Goal: Information Seeking & Learning: Check status

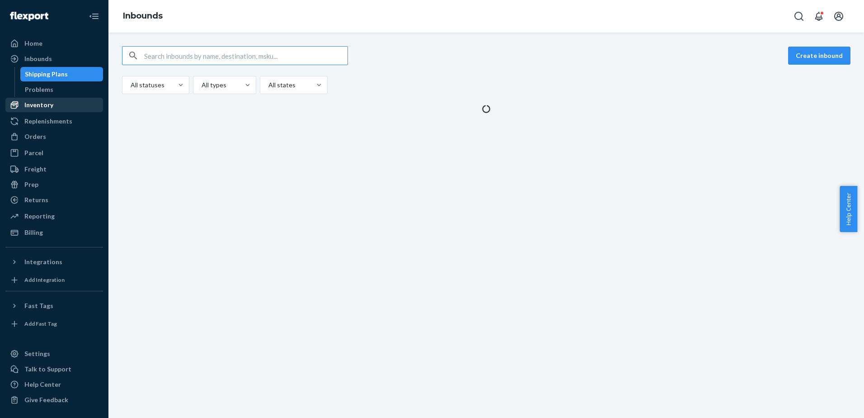
click at [38, 109] on div "Inventory" at bounding box center [38, 104] width 29 height 9
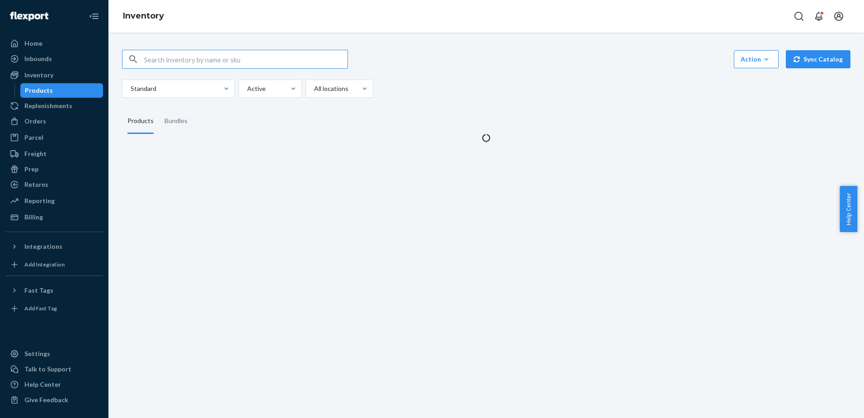
click at [186, 57] on input "text" at bounding box center [245, 59] width 203 height 18
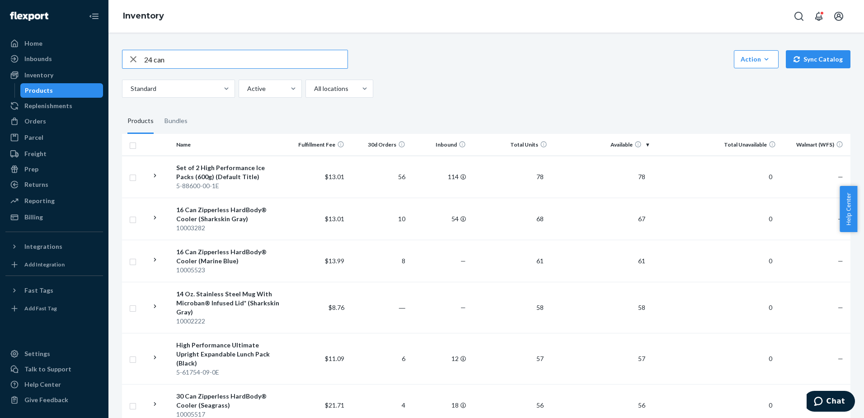
type input "24 can"
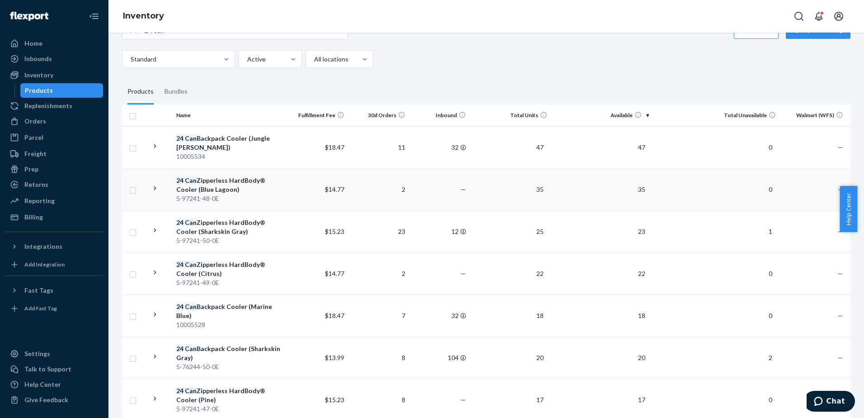
scroll to position [45, 0]
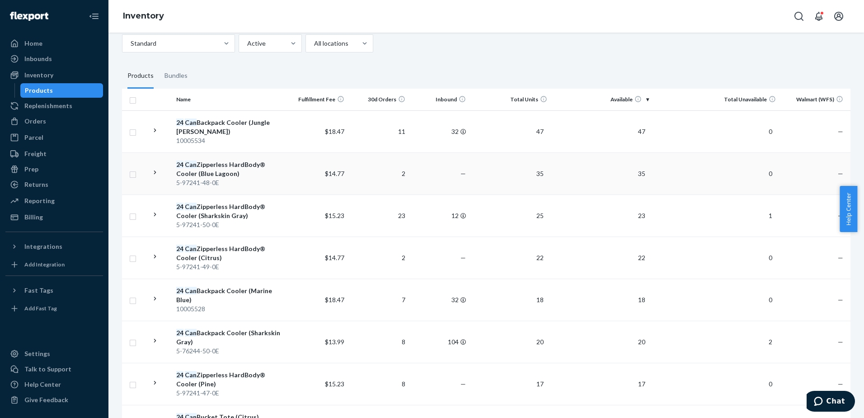
click at [219, 171] on div "24 Can Zipperless HardBody® Cooler (Blue Lagoon)" at bounding box center [229, 169] width 107 height 18
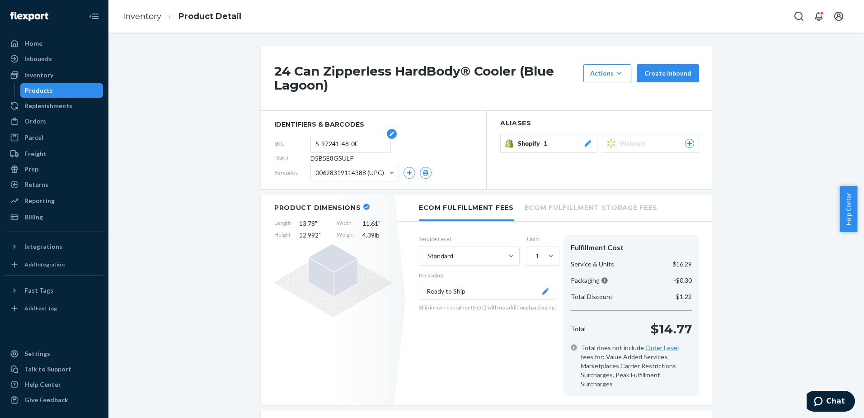
click at [341, 144] on input "5-97241-48-0E" at bounding box center [351, 143] width 71 height 17
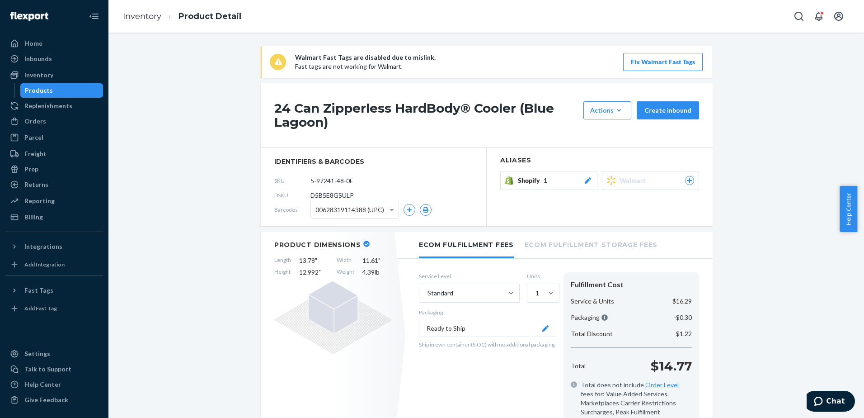
drag, startPoint x: 254, startPoint y: 44, endPoint x: 243, endPoint y: 164, distance: 120.3
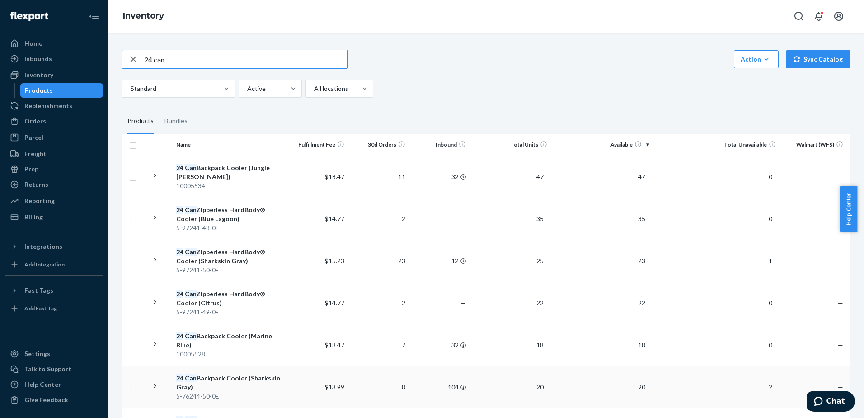
scroll to position [90, 0]
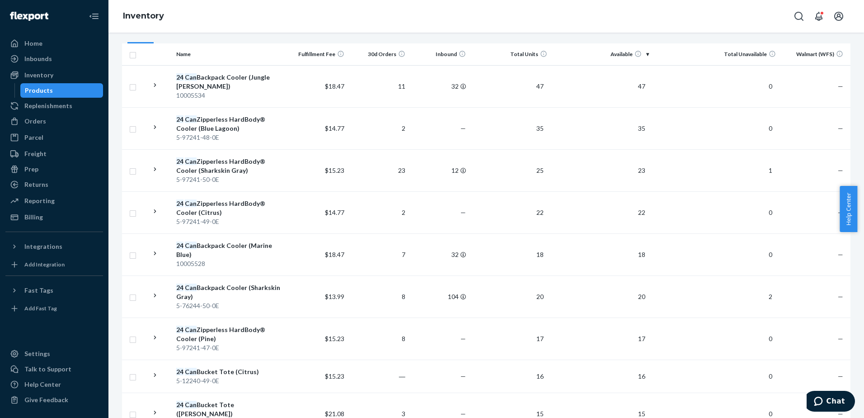
click at [238, 343] on div "5-97241-47-0E" at bounding box center [229, 347] width 107 height 9
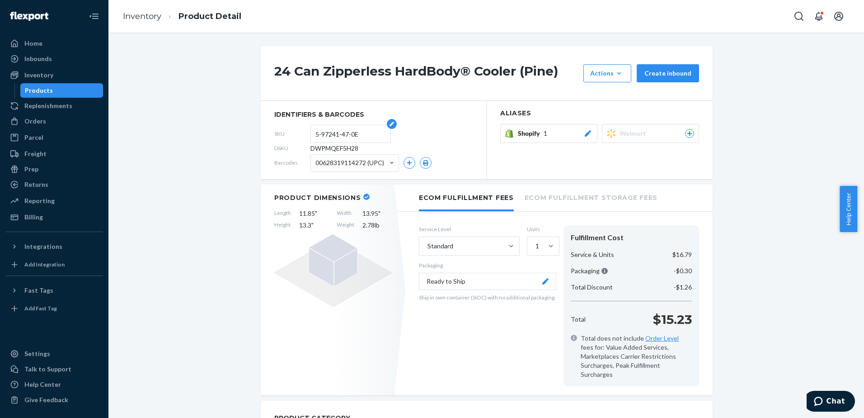
click at [339, 139] on input "5-97241-47-0E" at bounding box center [351, 133] width 71 height 17
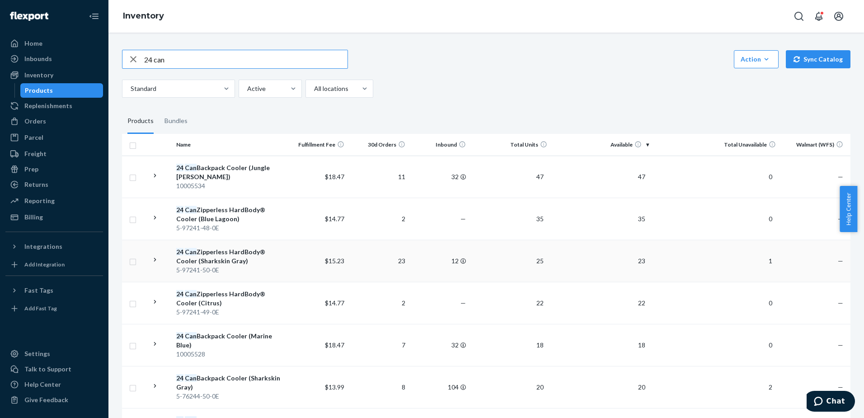
scroll to position [45, 0]
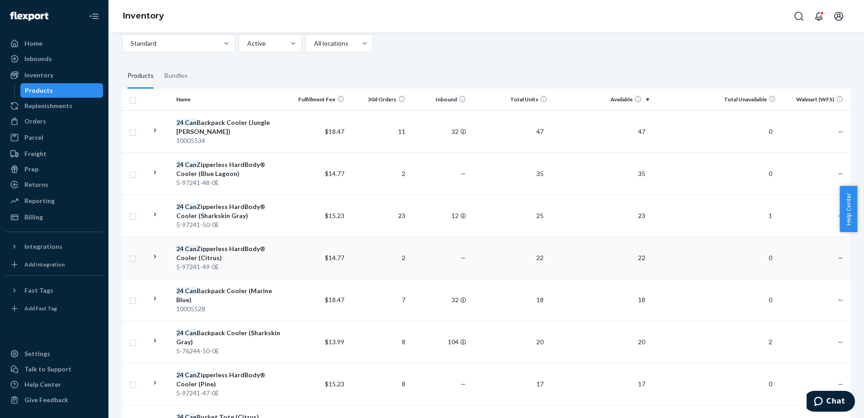
click at [256, 253] on div "24 Can Zipperless HardBody® Cooler (Citrus)" at bounding box center [229, 253] width 107 height 18
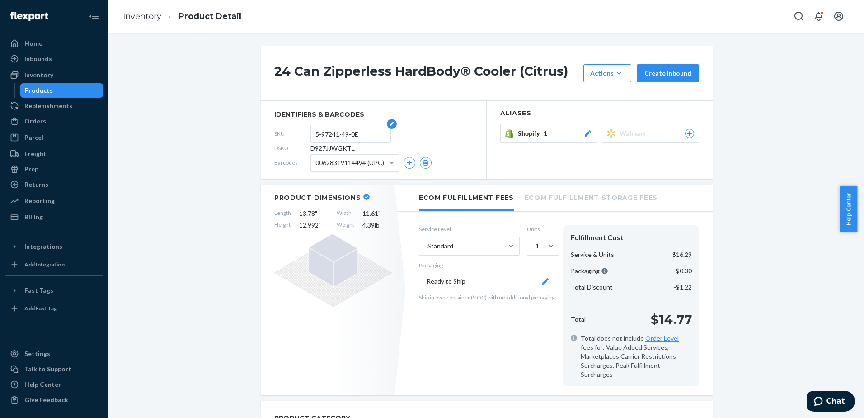
click at [335, 137] on input "5-97241-49-0E" at bounding box center [351, 133] width 71 height 17
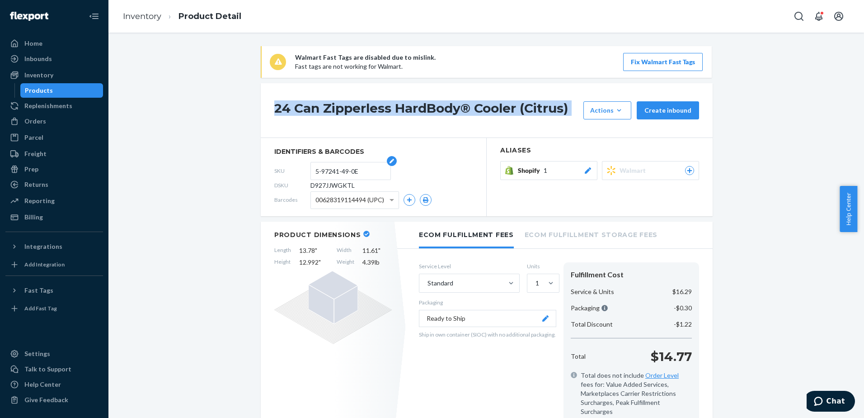
click at [335, 137] on div "24 Can Zipperless HardBody® Cooler (Citrus) Actions Hide Request removal Create…" at bounding box center [487, 110] width 452 height 55
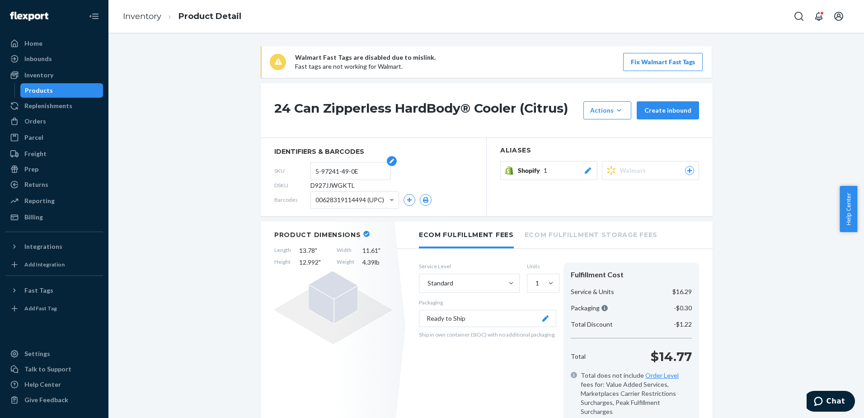
drag, startPoint x: 335, startPoint y: 137, endPoint x: 345, endPoint y: 171, distance: 36.0
click at [345, 171] on input "5-97241-49-0E" at bounding box center [351, 170] width 71 height 17
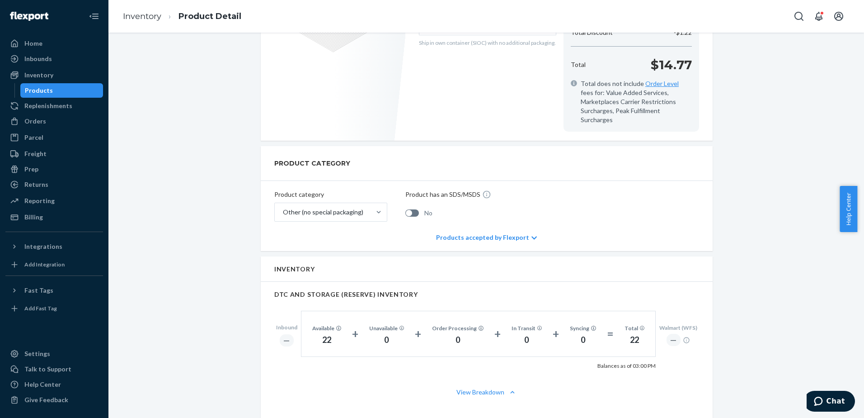
scroll to position [226, 0]
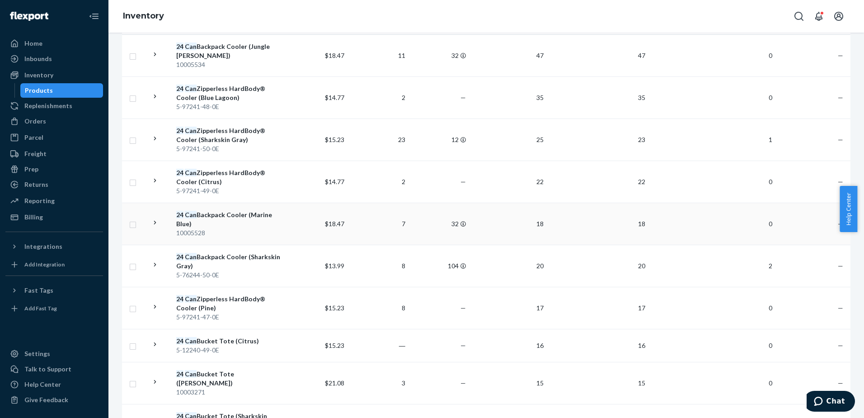
scroll to position [136, 0]
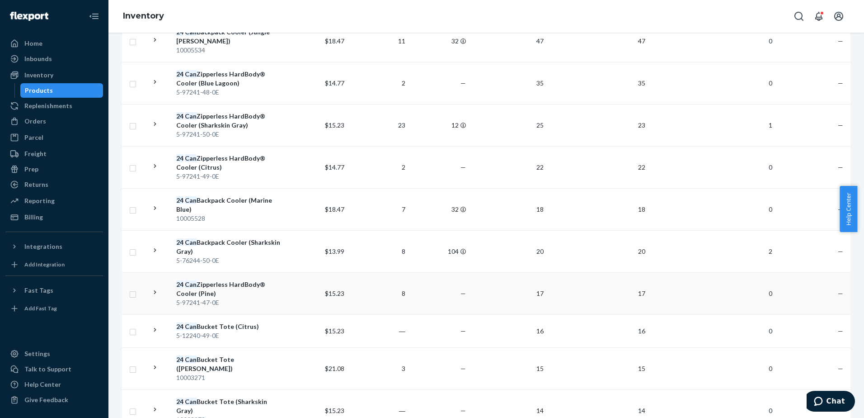
click at [250, 293] on div "24 Can Zipperless HardBody® Cooler (Pine)" at bounding box center [229, 289] width 107 height 18
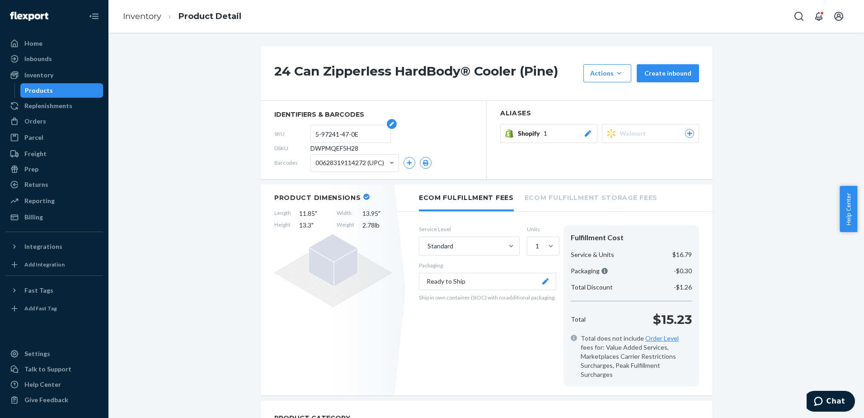
click at [338, 138] on input "5-97241-47-0E" at bounding box center [351, 133] width 71 height 17
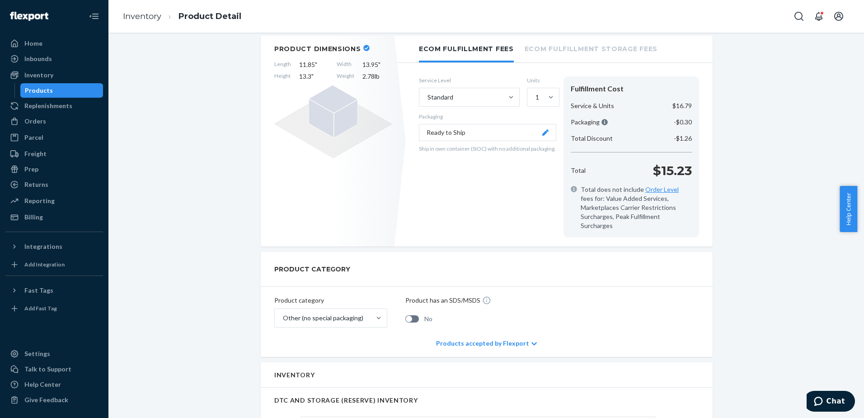
scroll to position [271, 0]
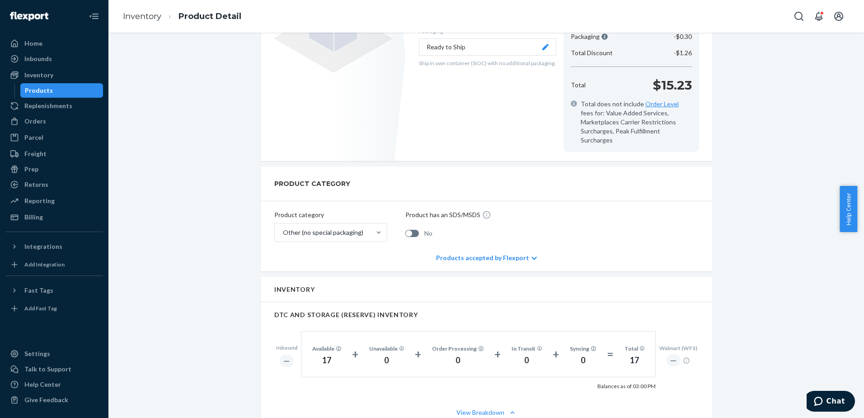
drag, startPoint x: 391, startPoint y: 47, endPoint x: 217, endPoint y: 231, distance: 253.6
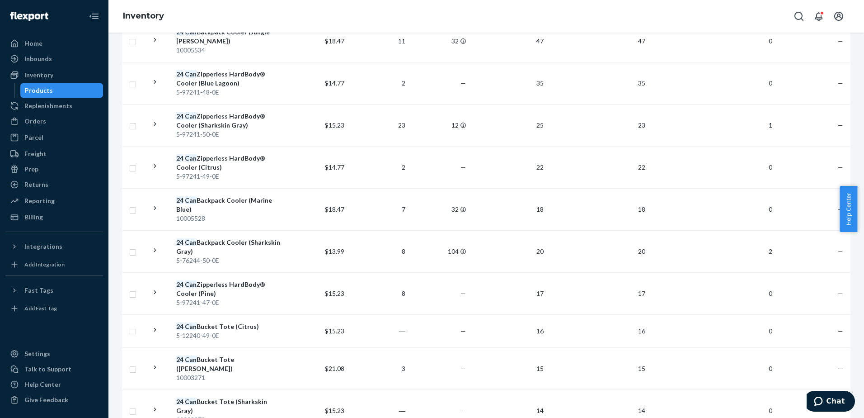
scroll to position [45, 0]
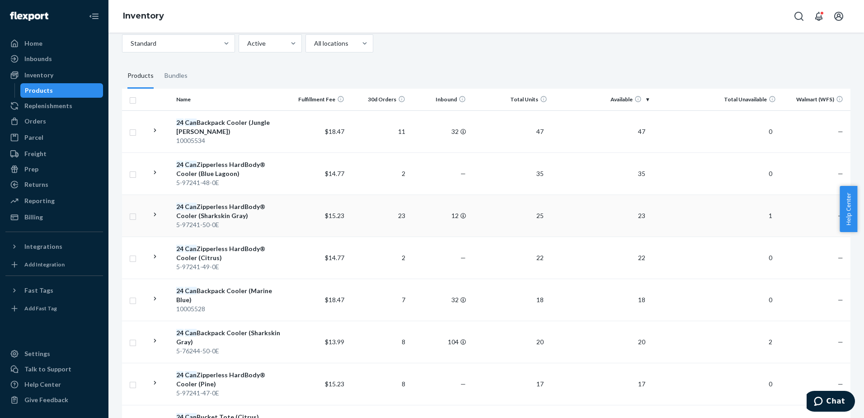
click at [243, 213] on div "24 Can Zipperless HardBody® Cooler (Sharkskin Gray)" at bounding box center [229, 211] width 107 height 18
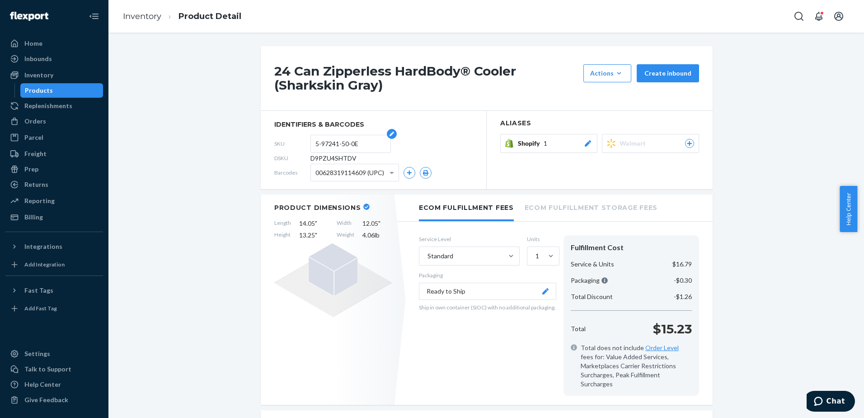
click at [349, 141] on input "5-97241-50-0E" at bounding box center [351, 143] width 71 height 17
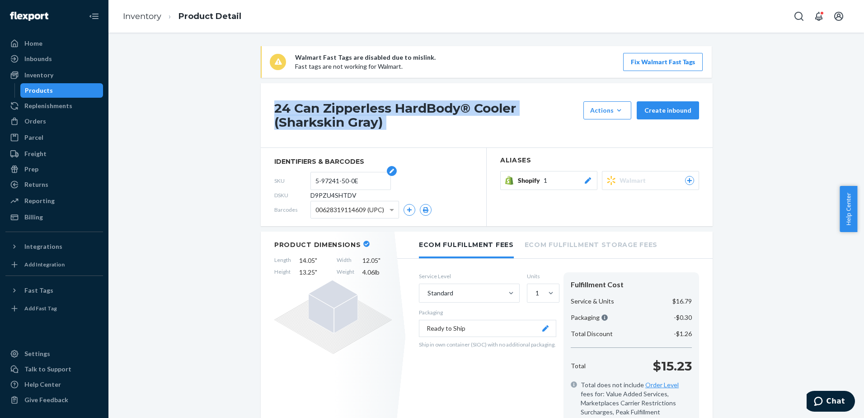
click at [349, 141] on div "24 Can Zipperless HardBody® Cooler (Sharkskin Gray) Actions Hide Request remova…" at bounding box center [487, 115] width 452 height 65
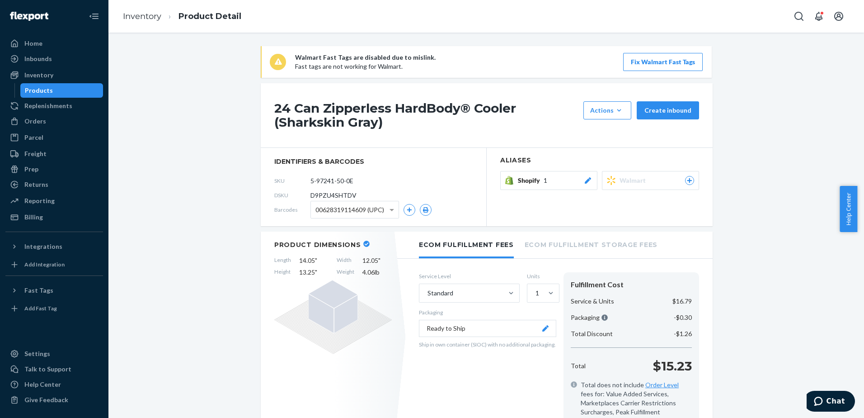
click at [347, 181] on input "5-97241-50-0E" at bounding box center [351, 180] width 71 height 17
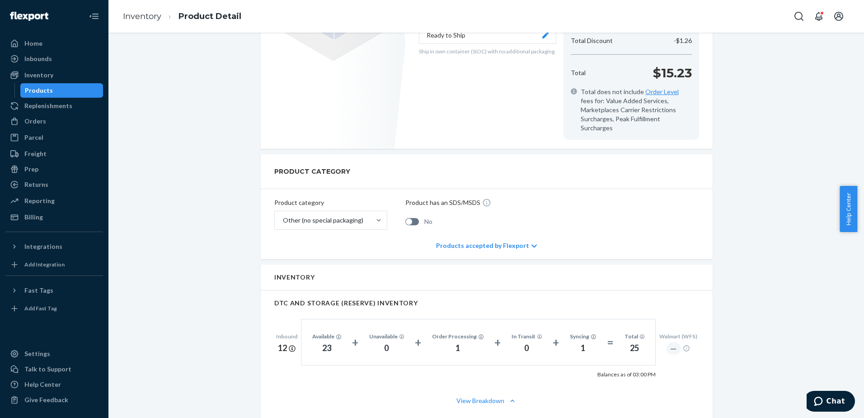
scroll to position [271, 0]
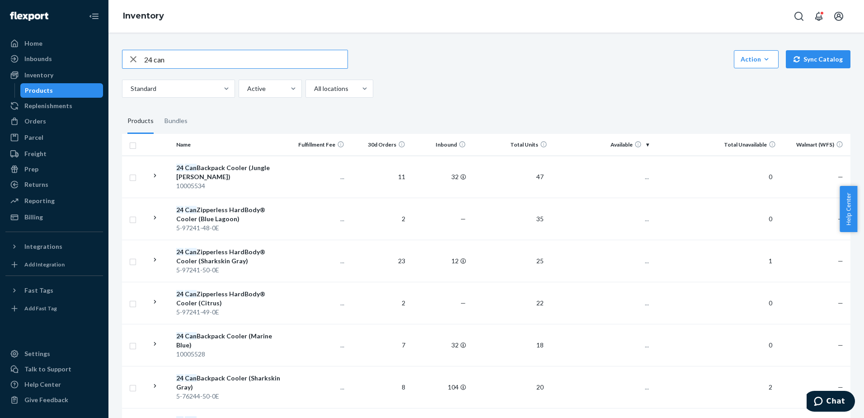
click at [174, 62] on input "24 can" at bounding box center [245, 59] width 203 height 18
drag, startPoint x: 174, startPoint y: 62, endPoint x: 105, endPoint y: 61, distance: 69.6
click at [105, 61] on div "Home Inbounds Shipping Plans Problems Inventory Products Replenishments Orders …" at bounding box center [432, 209] width 864 height 418
type input "12 can"
click at [257, 170] on div "12 Can Zipperless HardBody® Cooler (Pine)" at bounding box center [229, 172] width 107 height 18
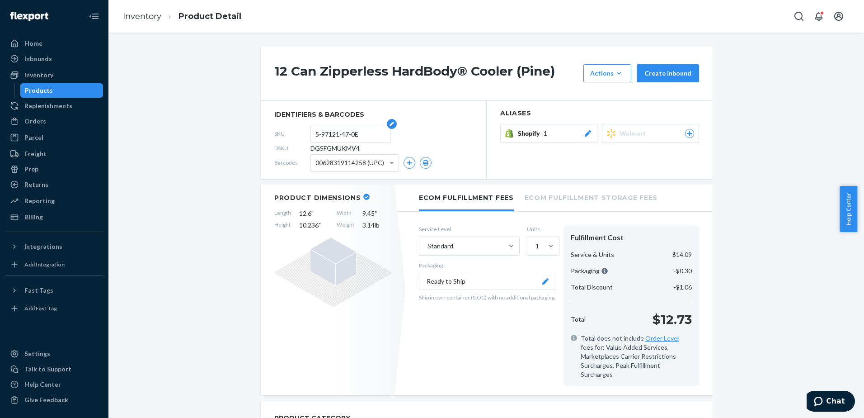
click at [337, 101] on div "12 Can Zipperless HardBody® Cooler (Pine) Actions Hide Request removal Create i…" at bounding box center [487, 73] width 452 height 55
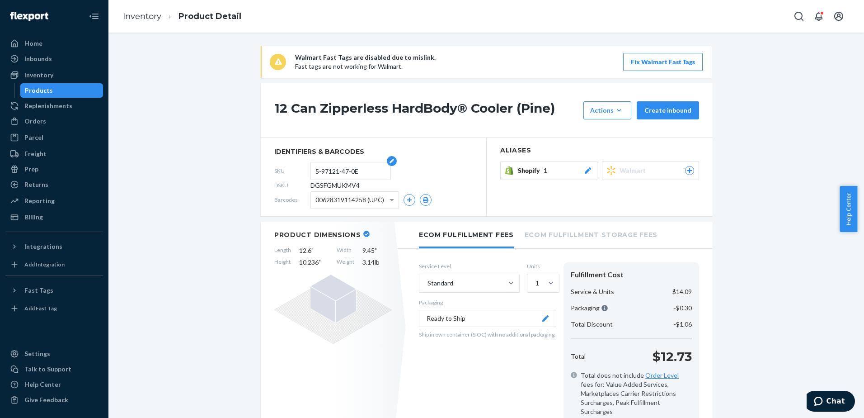
click at [347, 172] on input "5-97121-47-0E" at bounding box center [351, 170] width 71 height 17
